Goal: Transaction & Acquisition: Purchase product/service

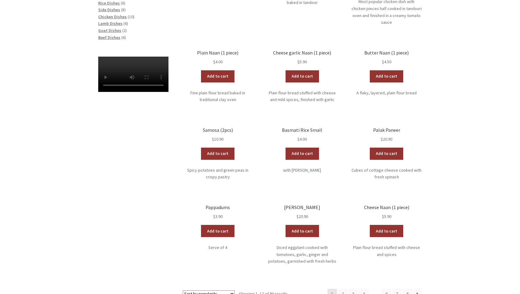
scroll to position [226, 0]
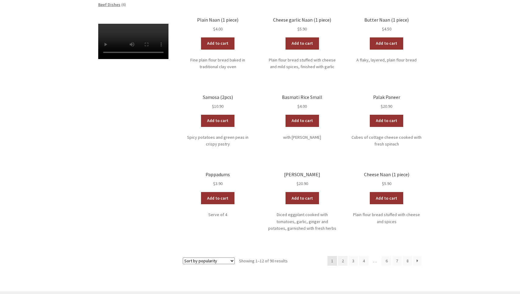
click at [344, 256] on link "2" at bounding box center [343, 261] width 10 height 10
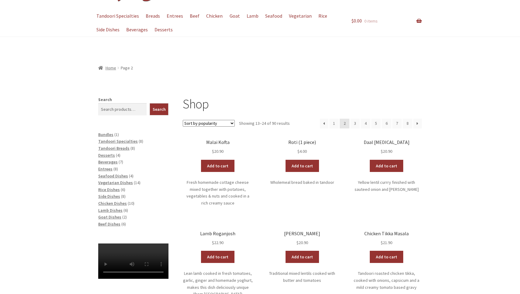
scroll to position [62, 0]
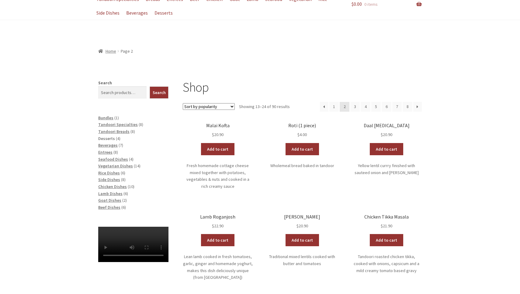
click at [111, 137] on span "Desserts" at bounding box center [106, 138] width 17 height 5
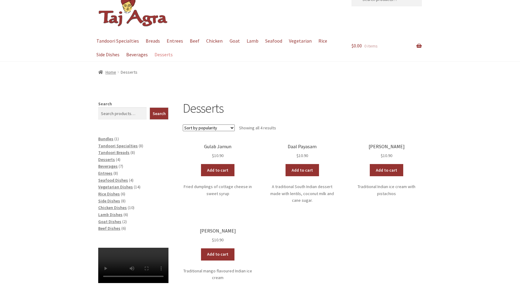
scroll to position [25, 0]
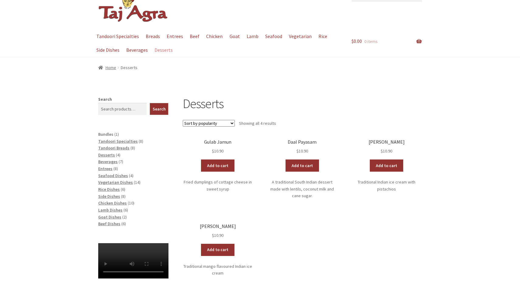
click at [109, 133] on span "Bundles" at bounding box center [105, 133] width 15 height 5
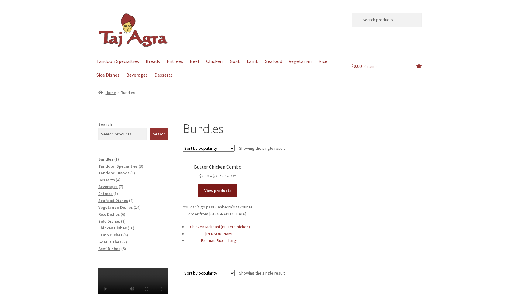
click at [215, 190] on link "View products" at bounding box center [217, 190] width 39 height 12
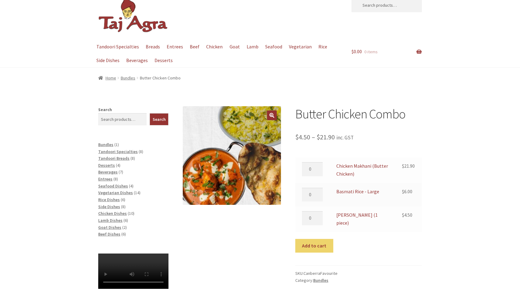
scroll to position [61, 0]
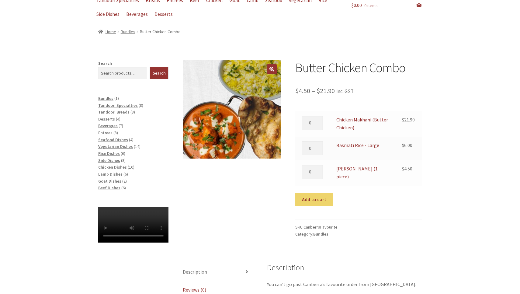
click at [106, 130] on span "Entrees" at bounding box center [105, 132] width 14 height 5
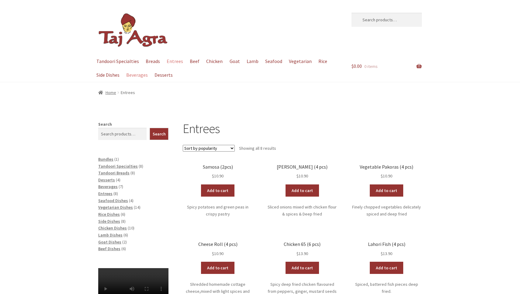
click at [143, 75] on link "Beverages" at bounding box center [136, 75] width 27 height 14
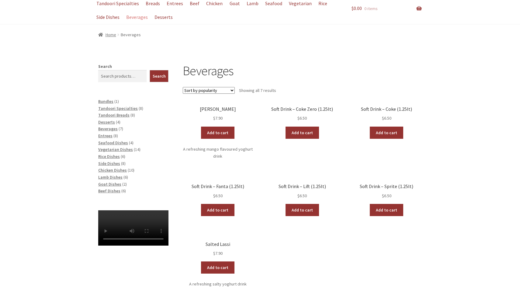
scroll to position [58, 0]
